Goal: Task Accomplishment & Management: Use online tool/utility

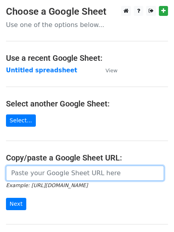
click at [32, 172] on input "url" at bounding box center [85, 173] width 158 height 15
type input "[URL][DOMAIN_NAME]"
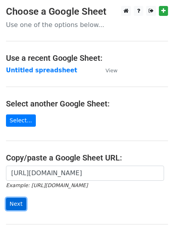
click at [14, 203] on input "Next" at bounding box center [16, 204] width 20 height 12
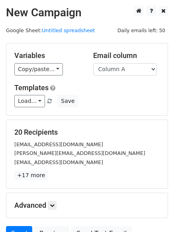
scroll to position [77, 0]
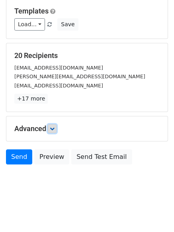
click at [54, 128] on icon at bounding box center [52, 128] width 5 height 5
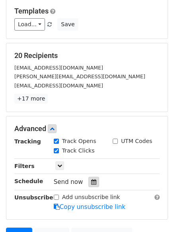
click at [91, 182] on icon at bounding box center [93, 182] width 5 height 6
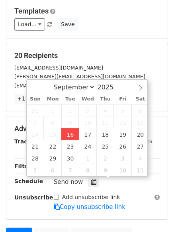
type input "2025-09-16 12:00"
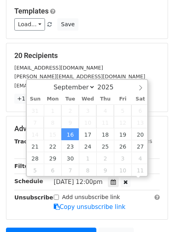
scroll to position [0, 0]
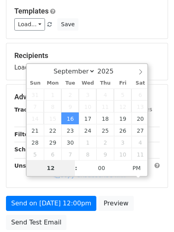
type input "4"
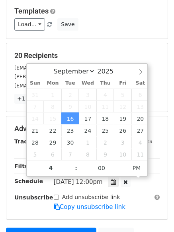
type input "2025-09-16 16:00"
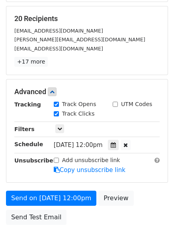
scroll to position [125, 0]
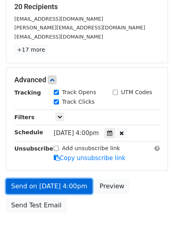
click at [43, 183] on link "Send on Sep 16 at 4:00pm" at bounding box center [49, 186] width 86 height 15
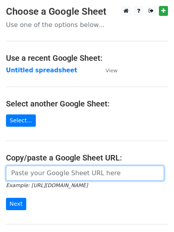
click at [36, 173] on input "url" at bounding box center [85, 173] width 158 height 15
type input "[URL][DOMAIN_NAME]"
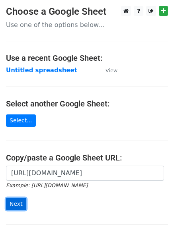
click at [17, 202] on input "Next" at bounding box center [16, 204] width 20 height 12
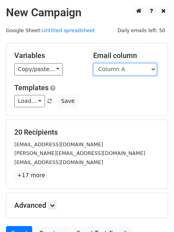
click at [153, 67] on select "Column A Column B Column C Column D" at bounding box center [125, 69] width 64 height 12
select select "Column B"
click at [93, 63] on select "Column A Column B Column C Column D" at bounding box center [125, 69] width 64 height 12
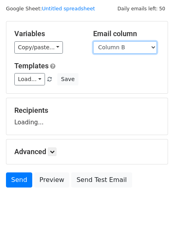
scroll to position [45, 0]
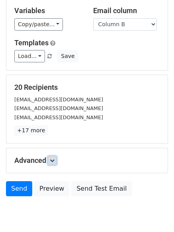
click at [52, 160] on icon at bounding box center [52, 160] width 5 height 5
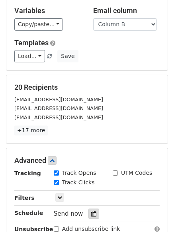
click at [91, 213] on icon at bounding box center [93, 214] width 5 height 6
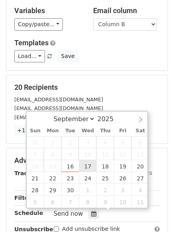
type input "2025-09-17 12:00"
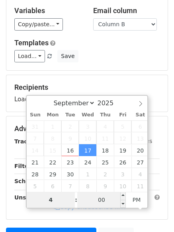
type input "4"
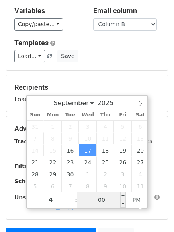
type input "2025-09-17 16:00"
type input "04"
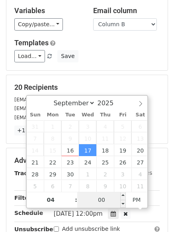
click at [103, 199] on input "00" at bounding box center [101, 200] width 48 height 16
type input "5"
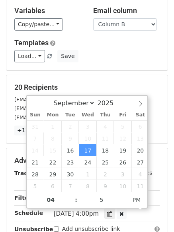
type input "2025-09-17 16:05"
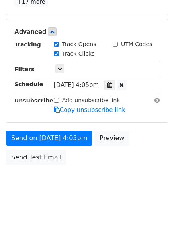
scroll to position [142, 0]
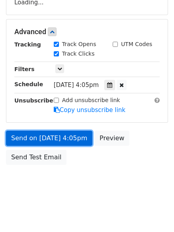
click at [38, 139] on form "Variables Copy/paste... {{Column A}} {{Column B}} {{Column C}} {{Column D}} Ema…" at bounding box center [87, 35] width 162 height 268
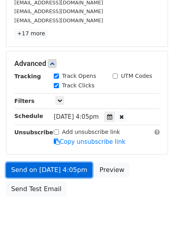
click at [37, 170] on link "Send on Sep 17 at 4:05pm" at bounding box center [49, 169] width 86 height 15
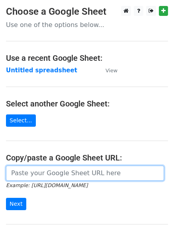
click at [54, 174] on input "url" at bounding box center [85, 173] width 158 height 15
click at [56, 172] on input "url" at bounding box center [85, 173] width 158 height 15
type input "[URL][DOMAIN_NAME]"
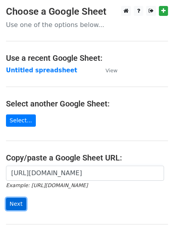
click at [13, 206] on input "Next" at bounding box center [16, 204] width 20 height 12
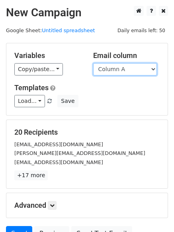
click at [152, 69] on select "Column A Column B Column C Column D" at bounding box center [125, 69] width 64 height 12
select select "Column C"
click at [93, 63] on select "Column A Column B Column C Column D" at bounding box center [125, 69] width 64 height 12
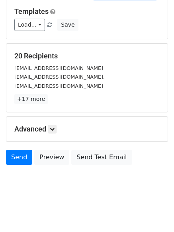
scroll to position [77, 0]
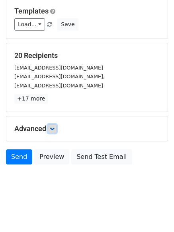
click at [54, 127] on icon at bounding box center [52, 128] width 5 height 5
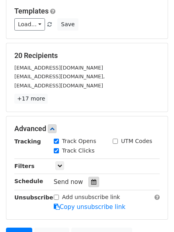
click at [91, 183] on icon at bounding box center [93, 182] width 5 height 6
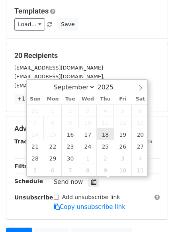
type input "[DATE] 12:00"
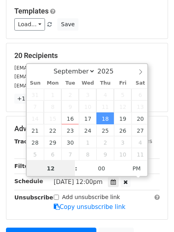
scroll to position [0, 0]
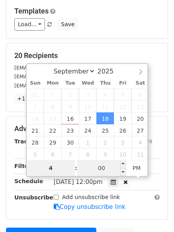
type input "4"
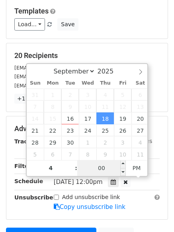
type input "[DATE] 16:00"
type input "04"
click at [98, 168] on input "00" at bounding box center [101, 168] width 48 height 16
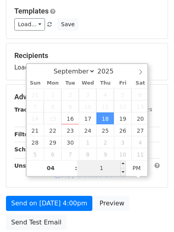
type input "10"
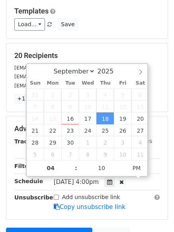
type input "[DATE] 16:10"
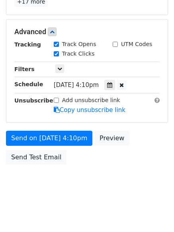
scroll to position [142, 0]
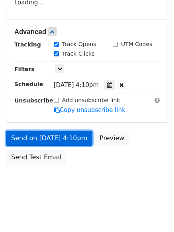
click at [40, 137] on link "Send on [DATE] 4:10pm" at bounding box center [49, 138] width 86 height 15
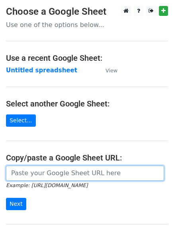
click at [36, 171] on input "url" at bounding box center [85, 173] width 158 height 15
type input "https://docs.google.com/spreadsheets/d/1ot2QMOvrDAHN8X-lAUBX8G2YvtQSQnhjyCNZcVu…"
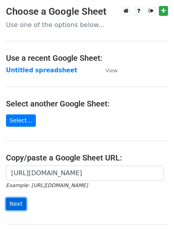
click at [12, 201] on input "Next" at bounding box center [16, 204] width 20 height 12
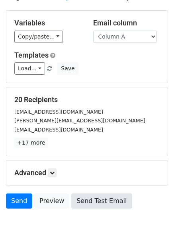
scroll to position [77, 0]
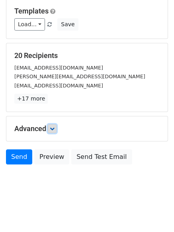
click at [54, 127] on icon at bounding box center [52, 128] width 5 height 5
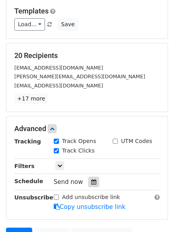
click at [91, 181] on icon at bounding box center [93, 182] width 5 height 6
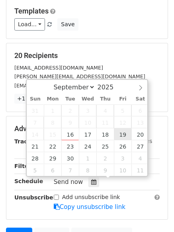
type input "[DATE] 12:00"
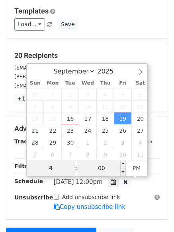
type input "4"
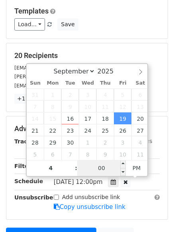
type input "[DATE] 16:00"
type input "04"
click at [103, 168] on input "00" at bounding box center [101, 168] width 48 height 16
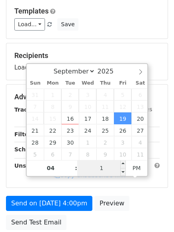
type input "15"
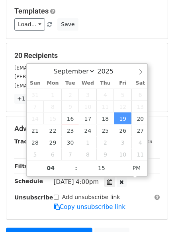
type input "[DATE] 16:15"
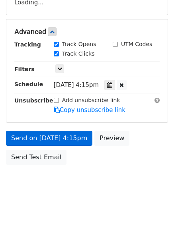
scroll to position [174, 0]
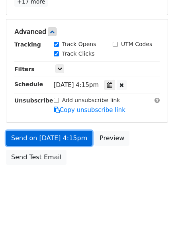
click at [36, 133] on link "Send on Sep 19 at 4:15pm" at bounding box center [49, 138] width 86 height 15
